Goal: Task Accomplishment & Management: Complete application form

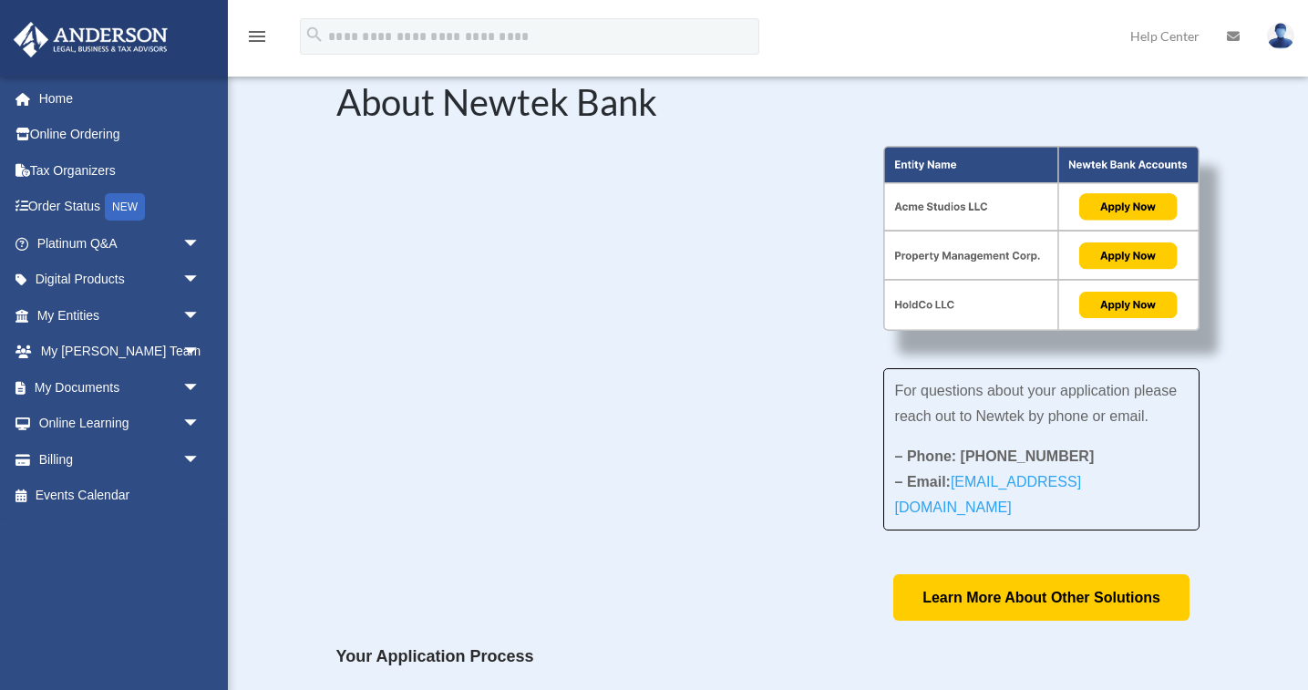
click at [191, 313] on span "arrow_drop_down" at bounding box center [200, 315] width 36 height 37
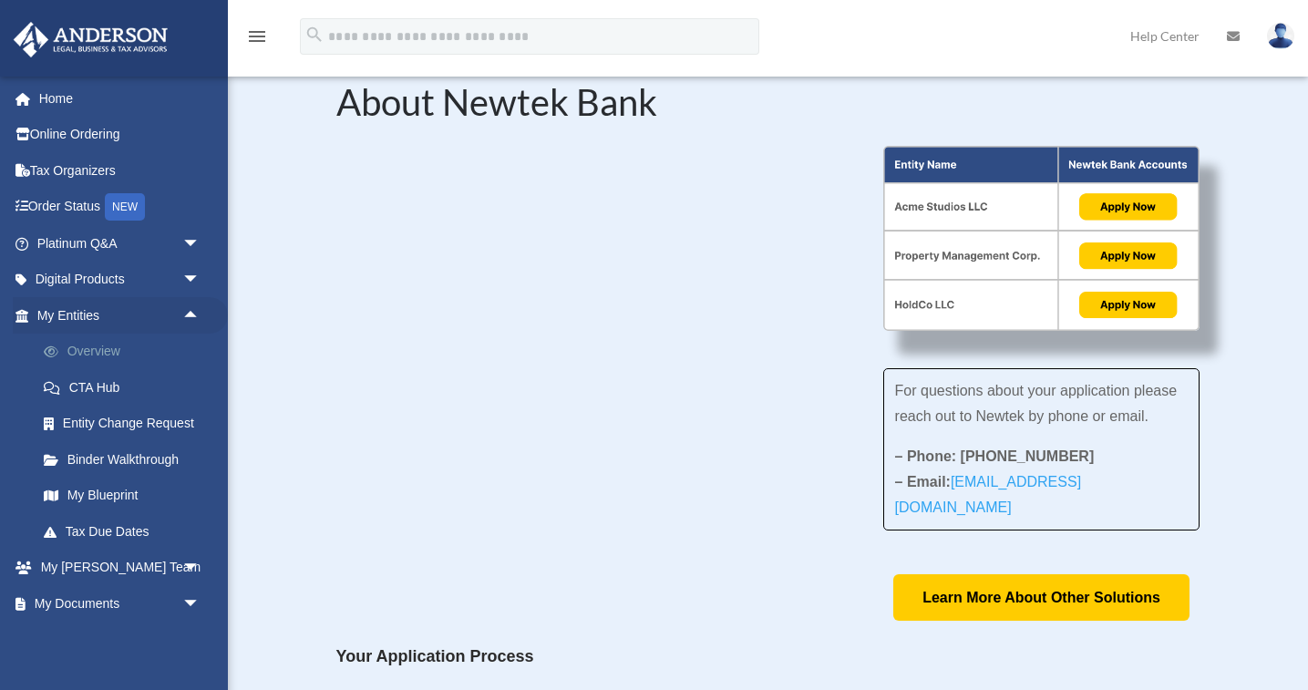
click at [111, 344] on link "Overview" at bounding box center [127, 352] width 202 height 36
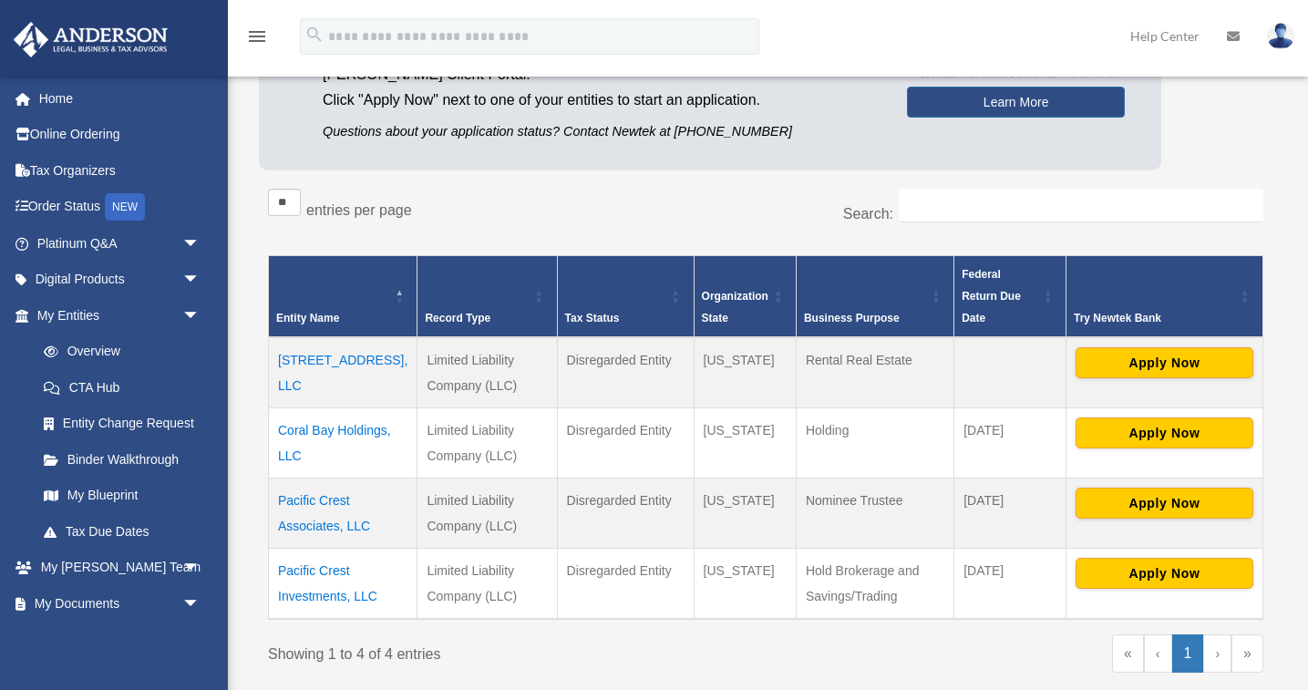
scroll to position [217, 0]
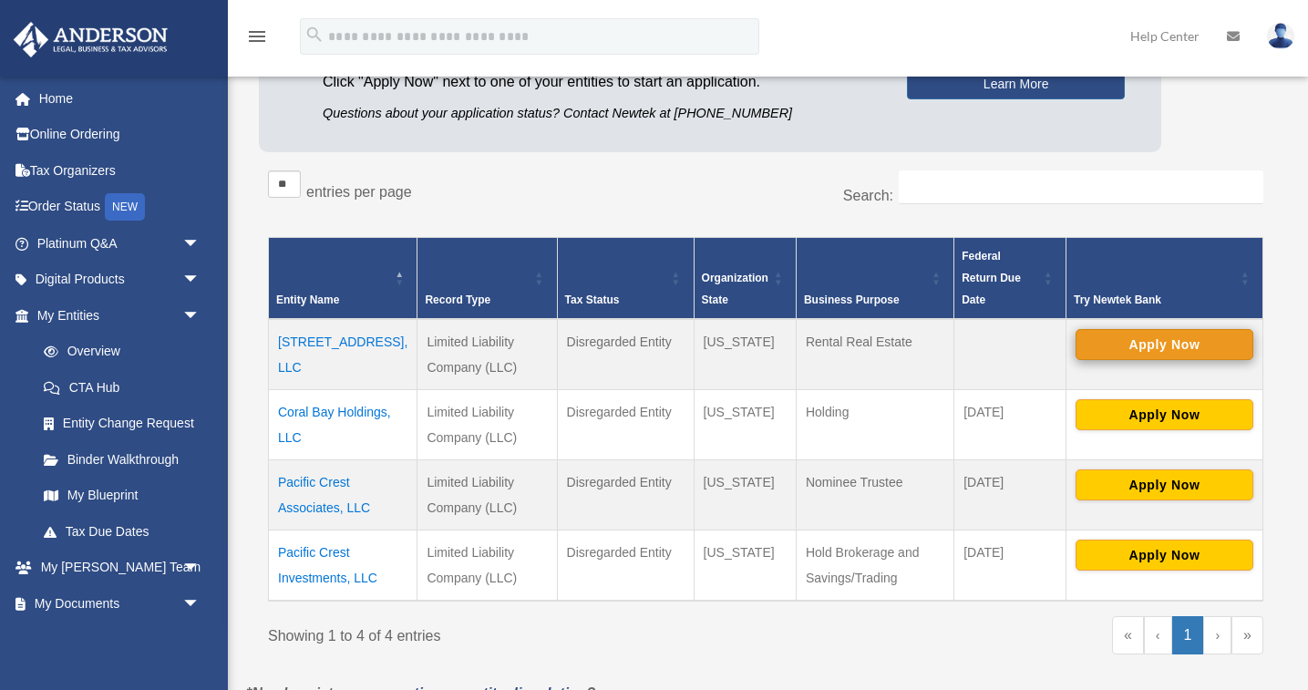
click at [1167, 329] on button "Apply Now" at bounding box center [1165, 344] width 178 height 31
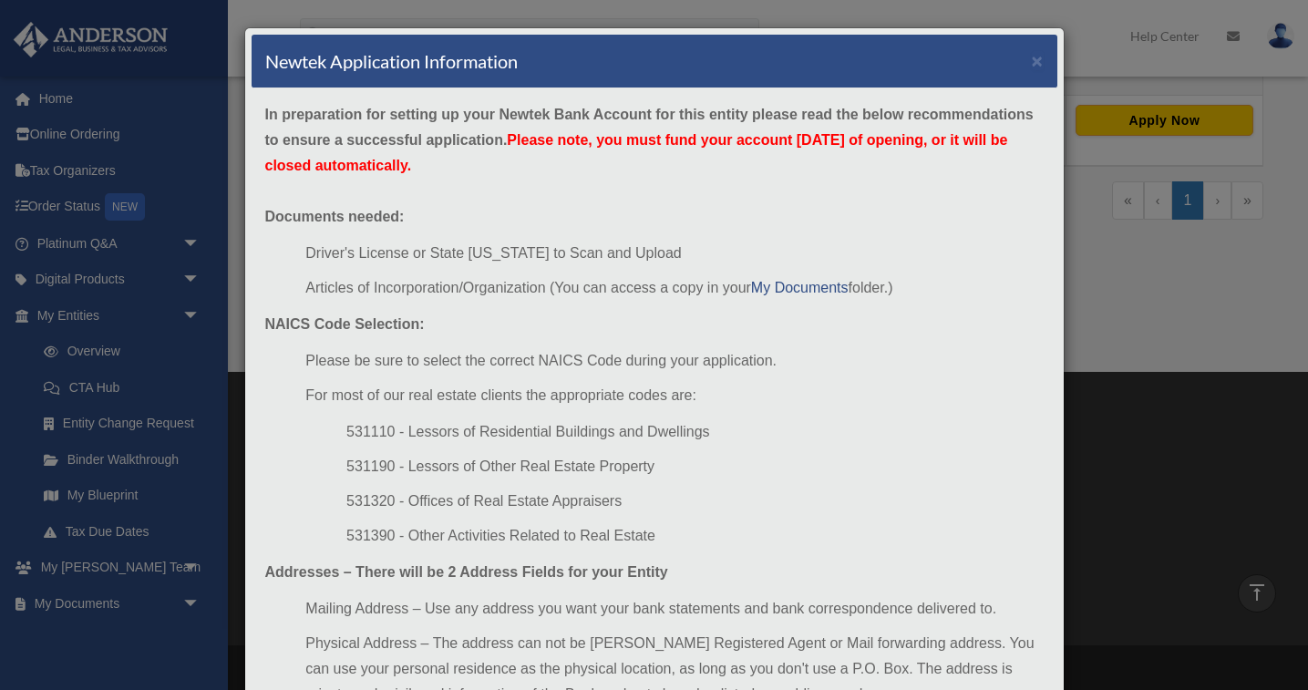
scroll to position [0, 0]
click at [1036, 60] on button "×" at bounding box center [1038, 60] width 12 height 19
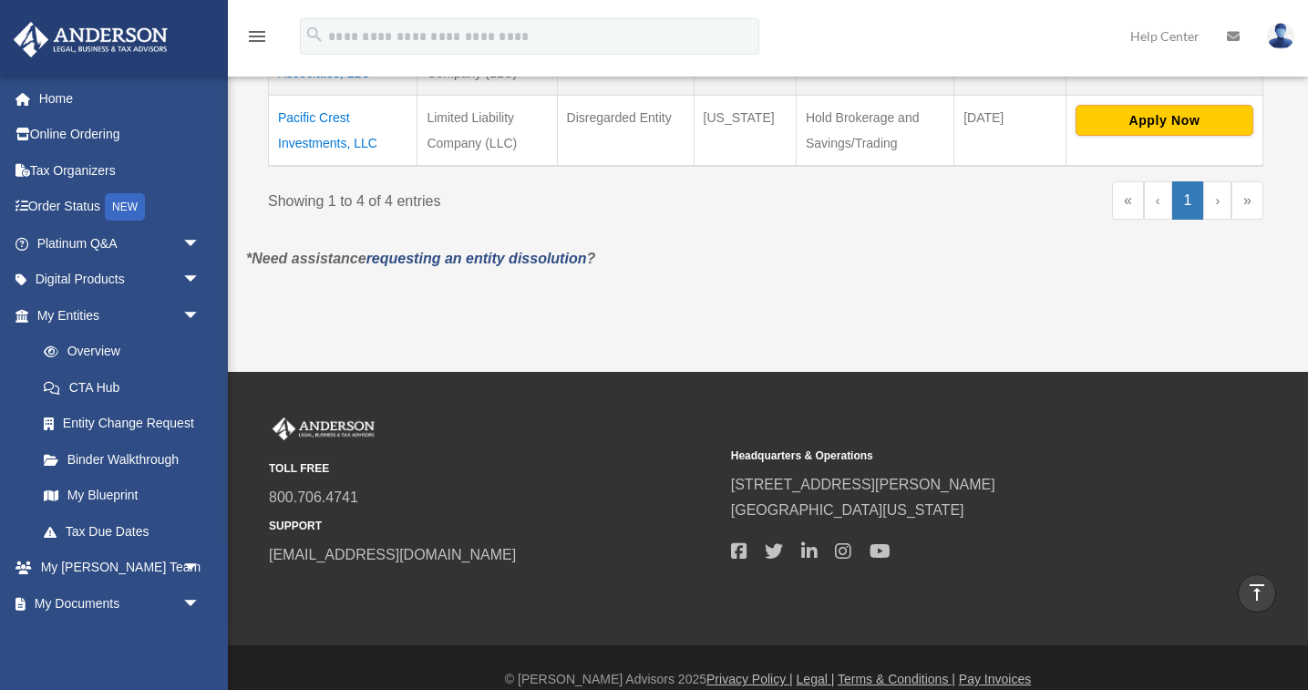
scroll to position [194, 0]
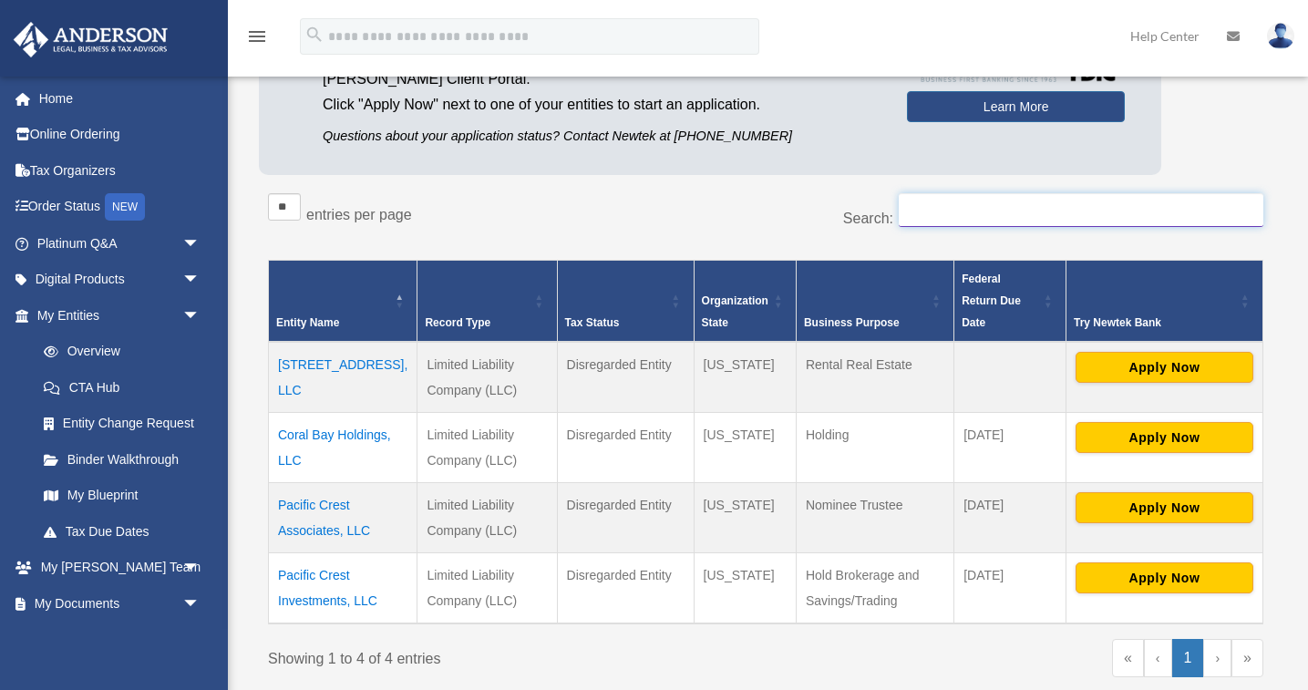
click at [1213, 207] on input "Search:" at bounding box center [1081, 210] width 365 height 35
click at [1126, 422] on button "Apply Now" at bounding box center [1165, 437] width 178 height 31
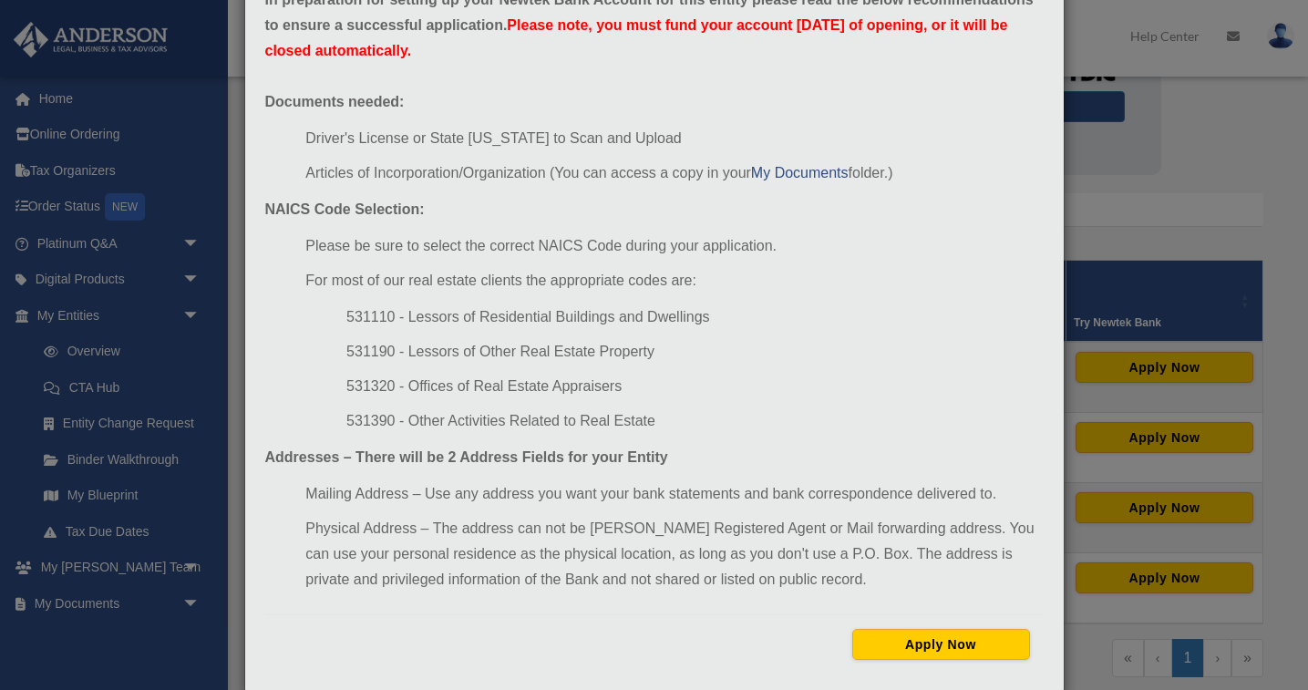
scroll to position [120, 0]
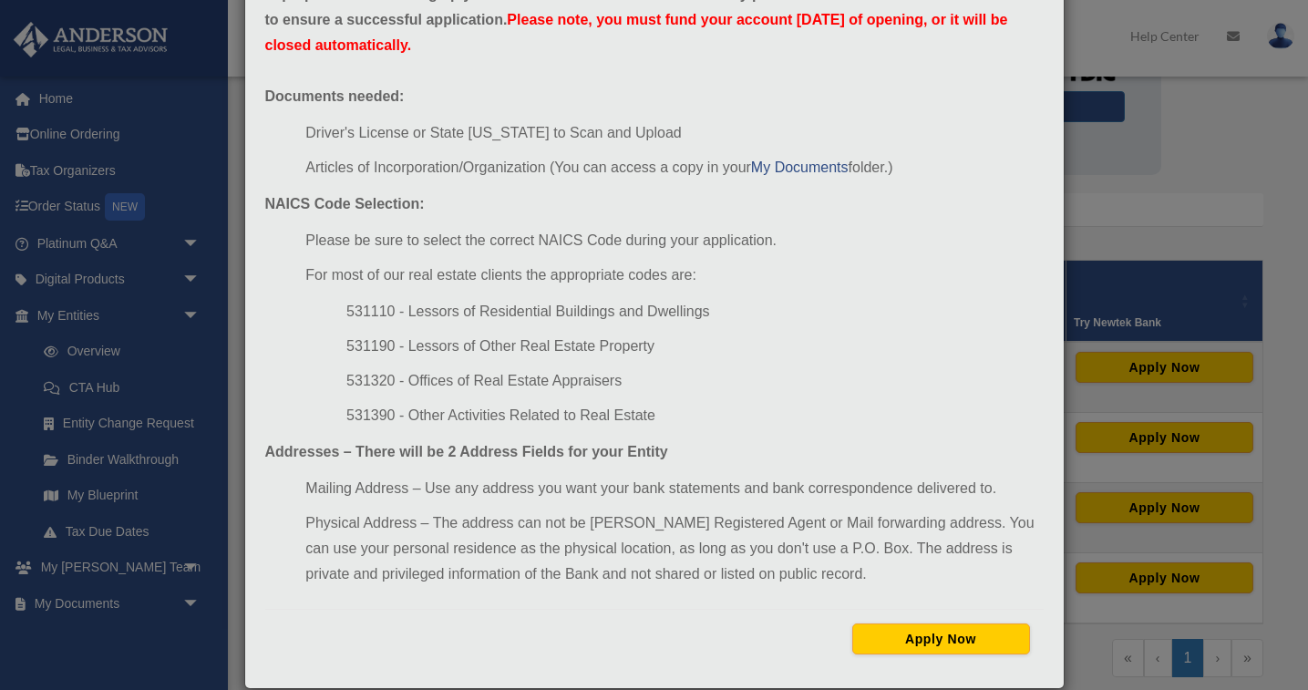
click at [1141, 178] on div "Newtek Application Information × In preparation for setting up your Newtek Bank…" at bounding box center [654, 345] width 1308 height 690
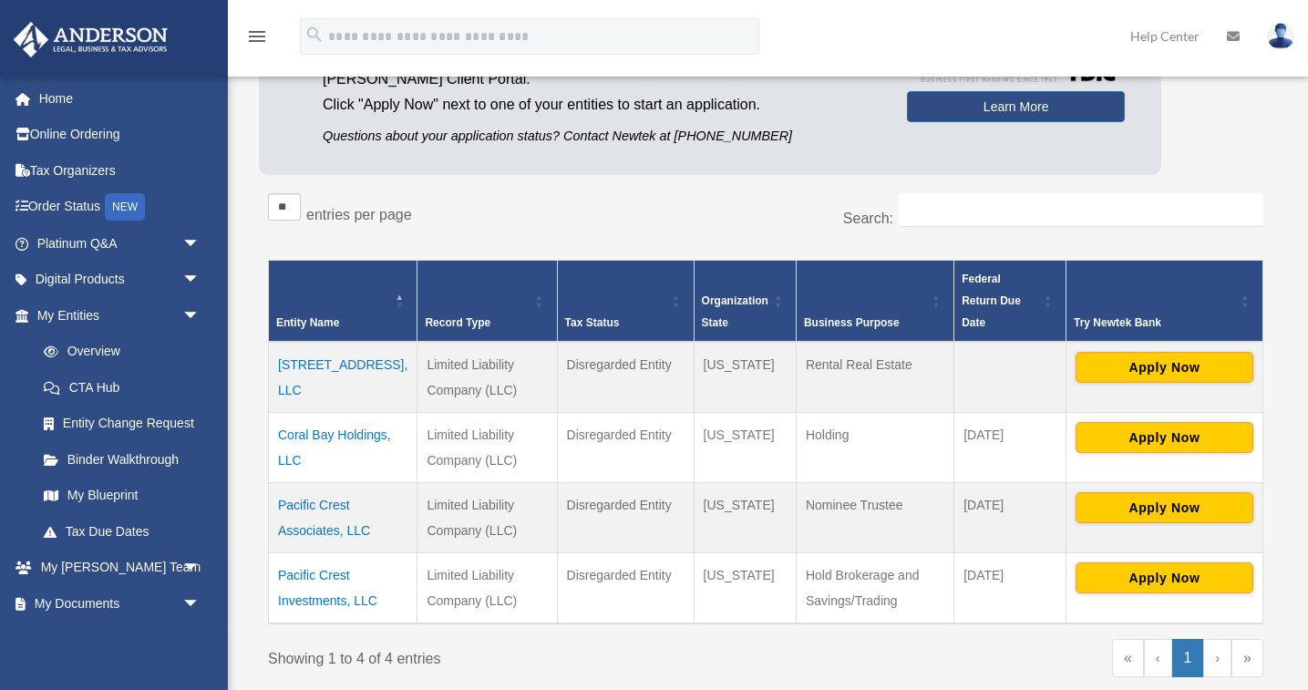
click at [1240, 125] on div "Platinum Member Exclusive: Apply for business bank accounts faster and easier b…" at bounding box center [766, 86] width 1014 height 196
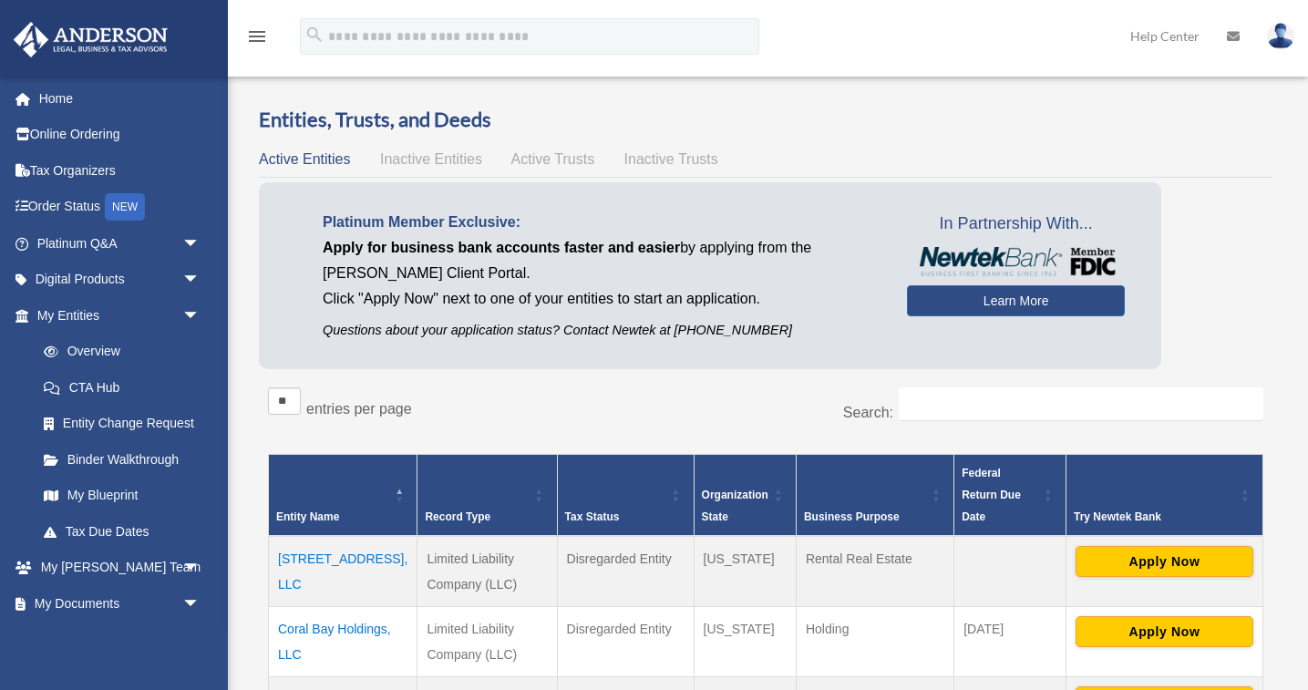
scroll to position [0, 0]
click at [1279, 35] on img at bounding box center [1280, 36] width 27 height 26
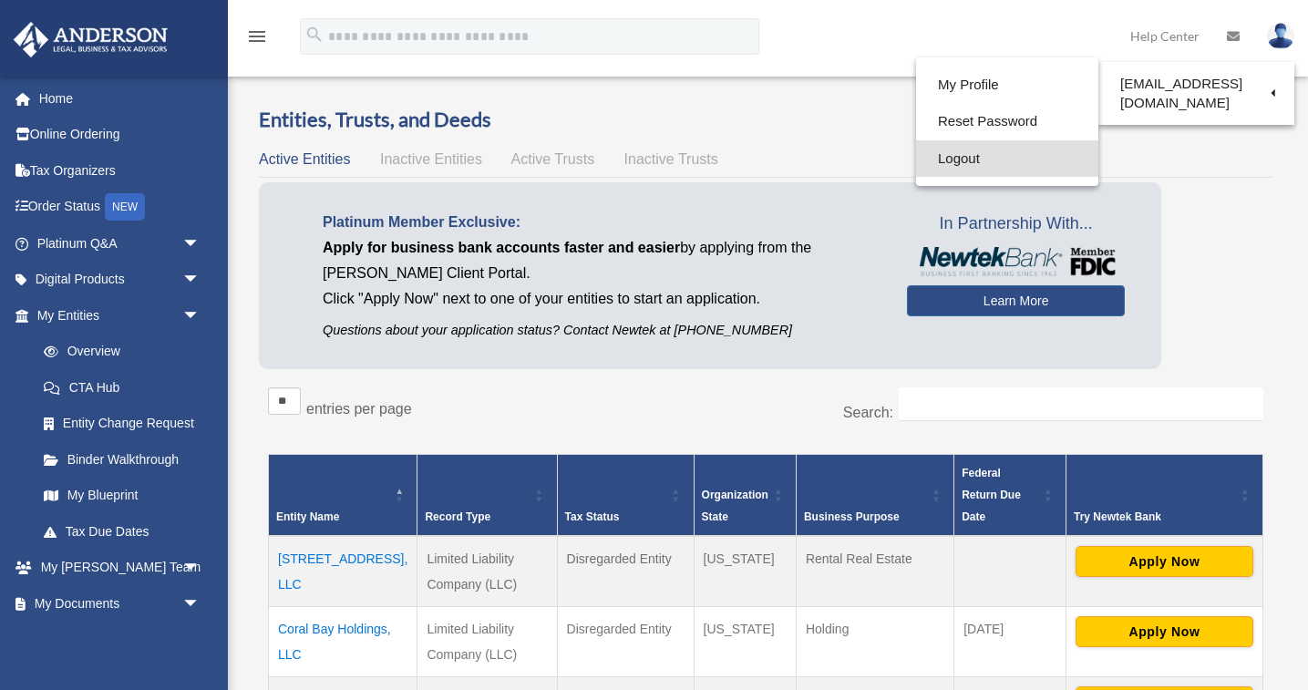
click at [953, 160] on link "Logout" at bounding box center [1007, 158] width 182 height 37
